Goal: Navigation & Orientation: Find specific page/section

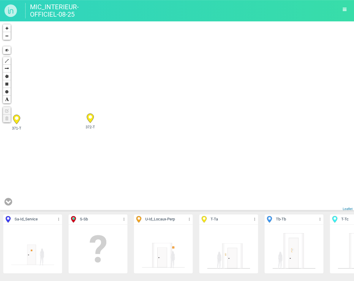
click at [246, 47] on div "363-T 354-T 42-Sa 3 2 2 364-T 2 362-T 70-Sa 2 2 3" at bounding box center [177, 116] width 354 height 190
drag, startPoint x: 234, startPoint y: 136, endPoint x: 276, endPoint y: 28, distance: 115.1
click at [276, 28] on div "363-T 42-Sa 362-T 375-T" at bounding box center [177, 116] width 354 height 190
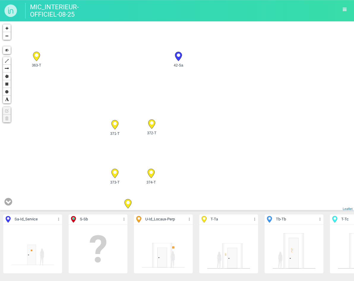
drag, startPoint x: 210, startPoint y: 168, endPoint x: 240, endPoint y: 69, distance: 102.9
click at [240, 69] on div "363-T 42-Sa 362-T 375-T" at bounding box center [177, 116] width 354 height 190
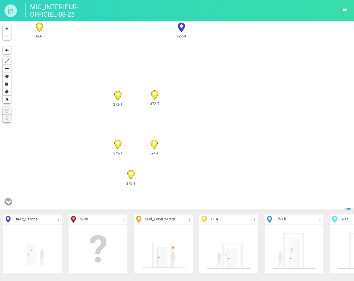
drag, startPoint x: 239, startPoint y: 93, endPoint x: 237, endPoint y: 54, distance: 38.9
click at [237, 55] on div "363-T 42-Sa 362-T 375-T" at bounding box center [177, 116] width 354 height 190
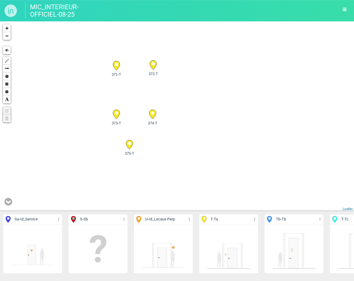
drag, startPoint x: 231, startPoint y: 114, endPoint x: 258, endPoint y: 100, distance: 30.0
click at [257, 101] on div "363-T 42-Sa 362-T 375-T" at bounding box center [177, 116] width 354 height 190
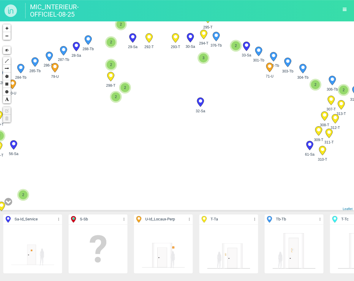
drag, startPoint x: 122, startPoint y: 132, endPoint x: 220, endPoint y: 79, distance: 111.5
click at [220, 79] on div "317-Tb 32-Sa 291-T 285-Tb 2 279-T 278-T 277-T 2 2" at bounding box center [177, 116] width 354 height 190
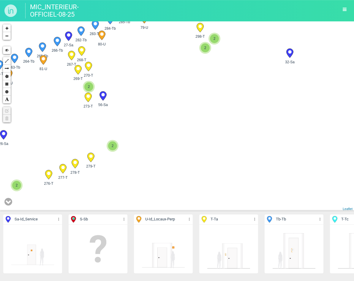
click at [203, 147] on div "317-Tb 32-Sa 291-T 285-Tb 2 279-T 278-T 277-T 2 2" at bounding box center [177, 116] width 354 height 190
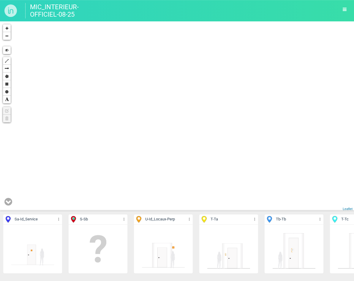
click at [212, 156] on div "2 2 2 3 5 2 5 317-Tb 2 2 4 3 2 4 2 3 4 3 6 2 3 4 5 3 2 3 4 5 2 2 4 3 8 32-Sa 2 …" at bounding box center [177, 116] width 354 height 190
drag, startPoint x: 121, startPoint y: 97, endPoint x: 222, endPoint y: 150, distance: 113.7
click at [260, 187] on div "32-Sa 279-T 278-T 277-T" at bounding box center [177, 116] width 354 height 190
drag, startPoint x: 161, startPoint y: 111, endPoint x: 306, endPoint y: 206, distance: 173.2
click at [305, 206] on div "32-Sa 279-T 278-T 277-T" at bounding box center [177, 116] width 354 height 190
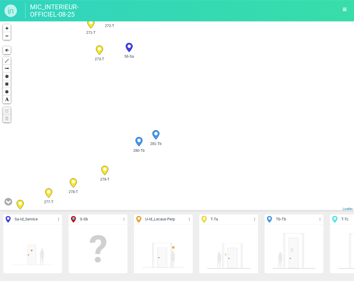
drag, startPoint x: 202, startPoint y: 108, endPoint x: 234, endPoint y: 174, distance: 73.1
click at [234, 174] on div "32-Sa 279-T 278-T 277-T" at bounding box center [177, 116] width 354 height 190
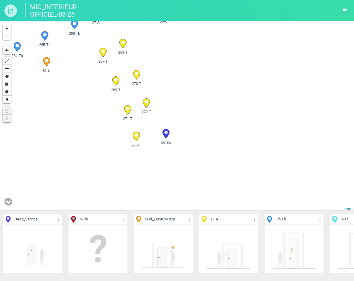
drag, startPoint x: 184, startPoint y: 106, endPoint x: 192, endPoint y: 130, distance: 24.6
click at [192, 130] on div "32-Sa 279-T 278-T 277-T" at bounding box center [177, 116] width 354 height 190
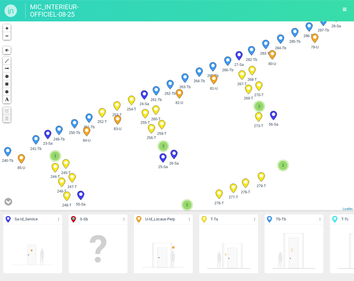
drag, startPoint x: 85, startPoint y: 146, endPoint x: 122, endPoint y: 107, distance: 53.1
click at [122, 107] on div "279-T 273-T 56-Sa 80-U 2" at bounding box center [177, 116] width 354 height 190
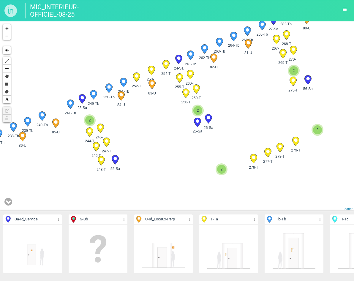
drag, startPoint x: 98, startPoint y: 129, endPoint x: 123, endPoint y: 131, distance: 25.0
click at [155, 103] on div "279-T 273-T 56-Sa 80-U 2" at bounding box center [177, 116] width 354 height 190
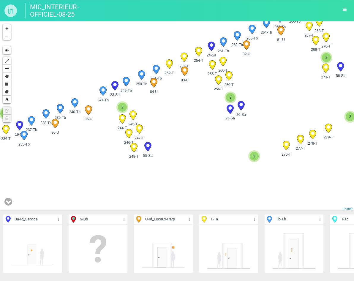
drag, startPoint x: 123, startPoint y: 131, endPoint x: 141, endPoint y: 120, distance: 20.2
click at [228, 118] on div "279-T 273-T 56-Sa 80-U 2" at bounding box center [228, 118] width 0 height 0
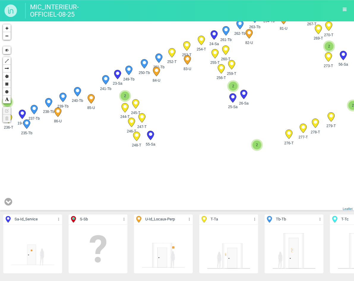
drag, startPoint x: 142, startPoint y: 123, endPoint x: 143, endPoint y: 109, distance: 14.5
click at [143, 112] on div "247-T" at bounding box center [141, 119] width 15 height 15
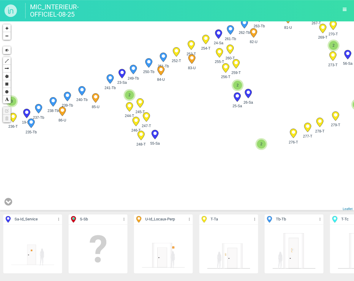
drag, startPoint x: 111, startPoint y: 135, endPoint x: 111, endPoint y: 152, distance: 17.5
click at [111, 152] on div "279-T 273-T 56-Sa 80-U 2" at bounding box center [177, 116] width 354 height 190
